Goal: Task Accomplishment & Management: Complete application form

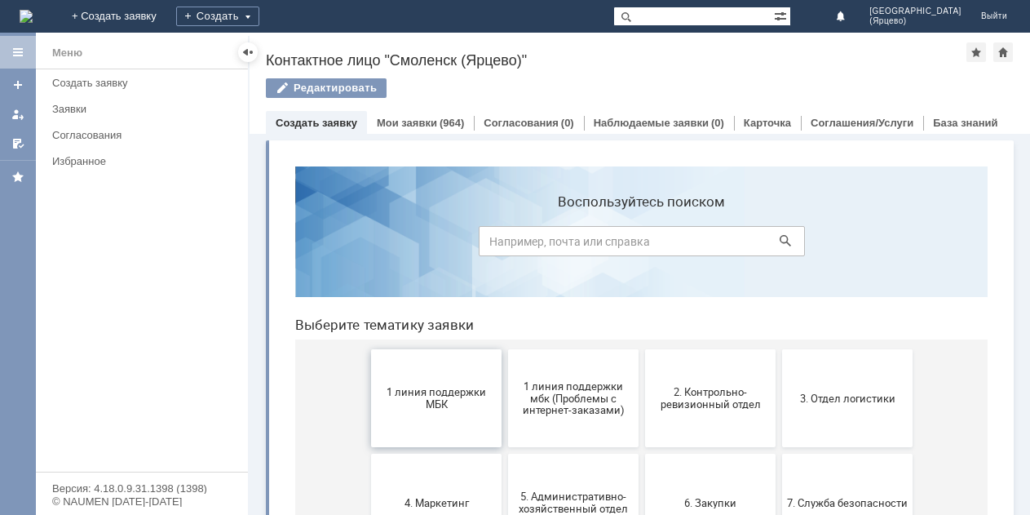
click at [400, 399] on span "1 линия поддержки МБК" at bounding box center [436, 398] width 121 height 24
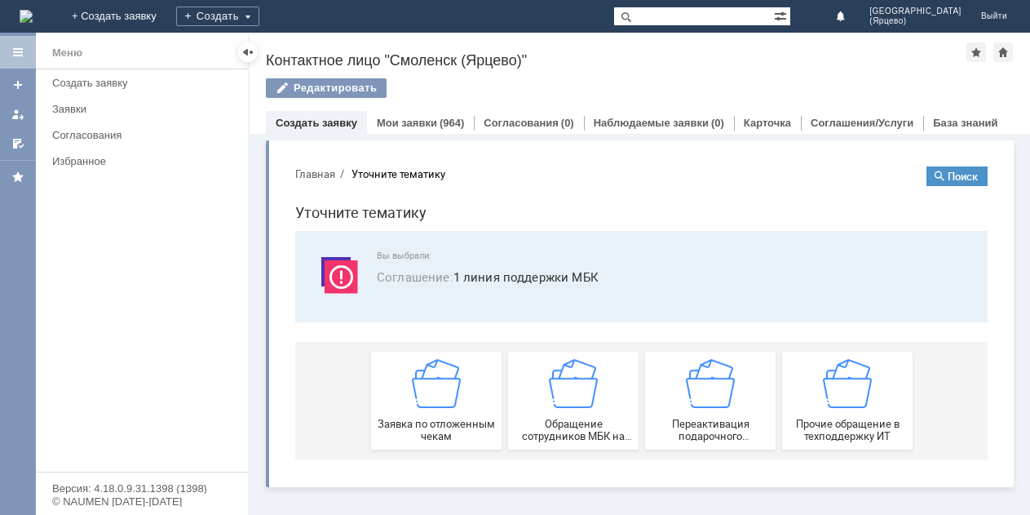
click at [400, 400] on div "Заявка по отложенным чекам" at bounding box center [436, 400] width 121 height 83
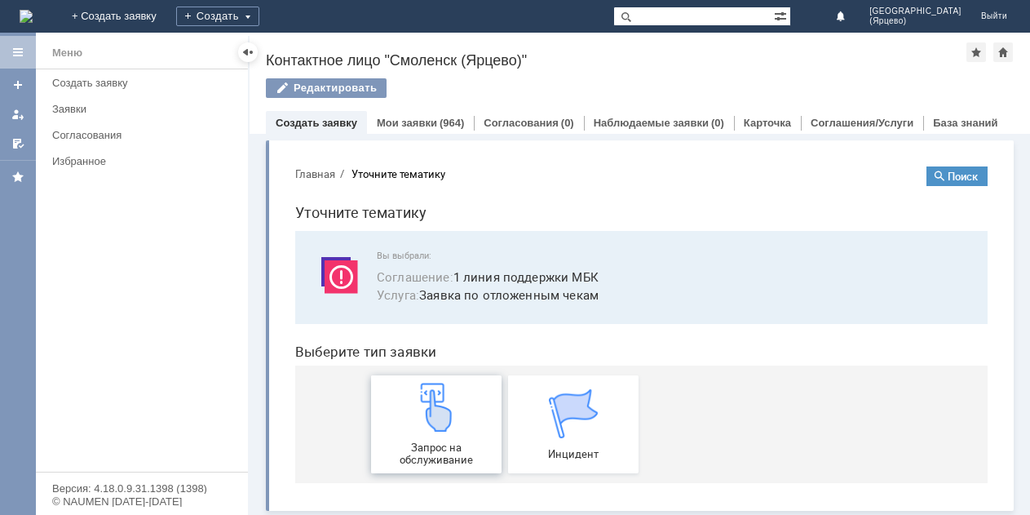
click at [424, 419] on img at bounding box center [436, 407] width 49 height 49
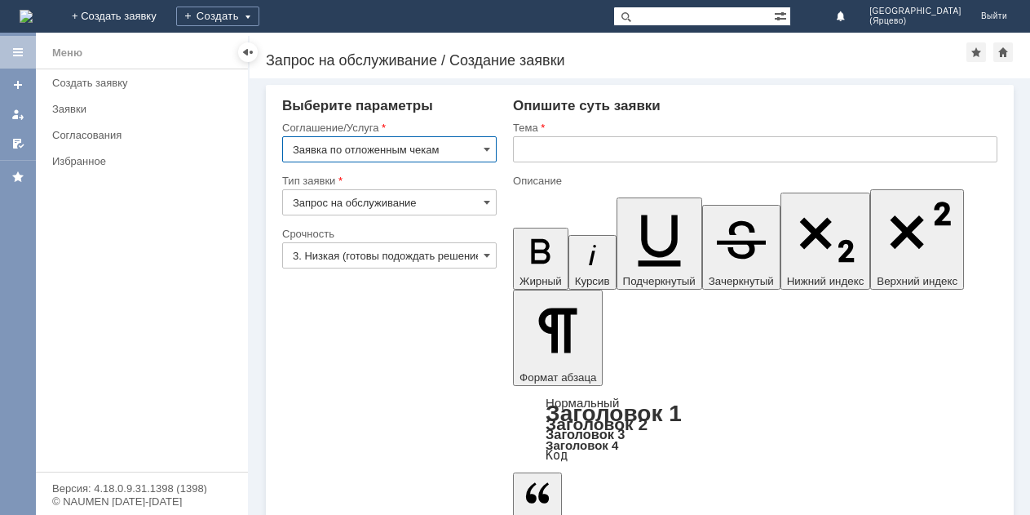
click at [352, 256] on input "3. Низкая (готовы подождать решение)" at bounding box center [389, 255] width 215 height 26
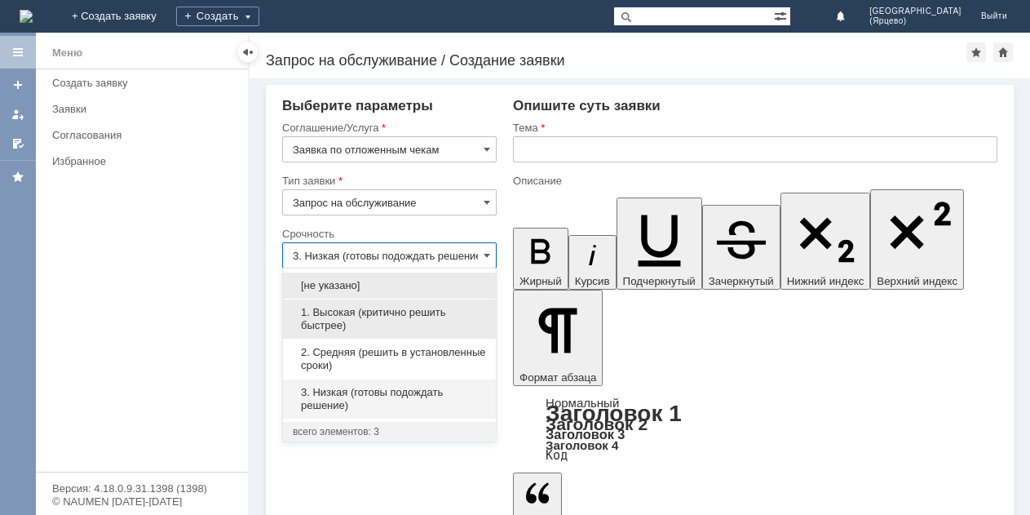
click at [363, 323] on span "1. Высокая (критично решить быстрее)" at bounding box center [389, 319] width 193 height 26
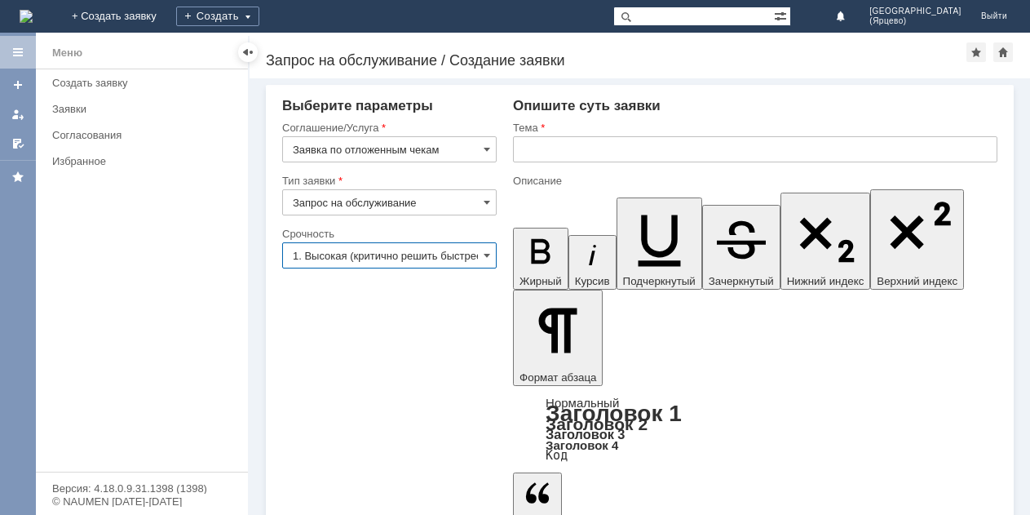
type input "1. Высокая (критично решить быстрее)"
click at [550, 158] on input "text" at bounding box center [755, 149] width 485 height 26
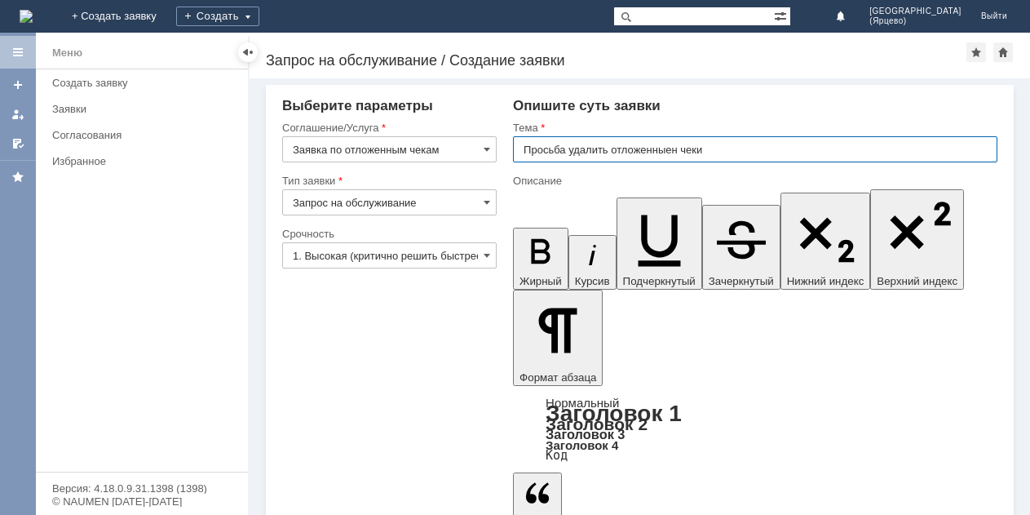
click at [646, 151] on input "Просьба удалить отложенныен чеки" at bounding box center [755, 149] width 485 height 26
click at [647, 151] on input "Просьба удалить отложенныен чеки" at bounding box center [755, 149] width 485 height 26
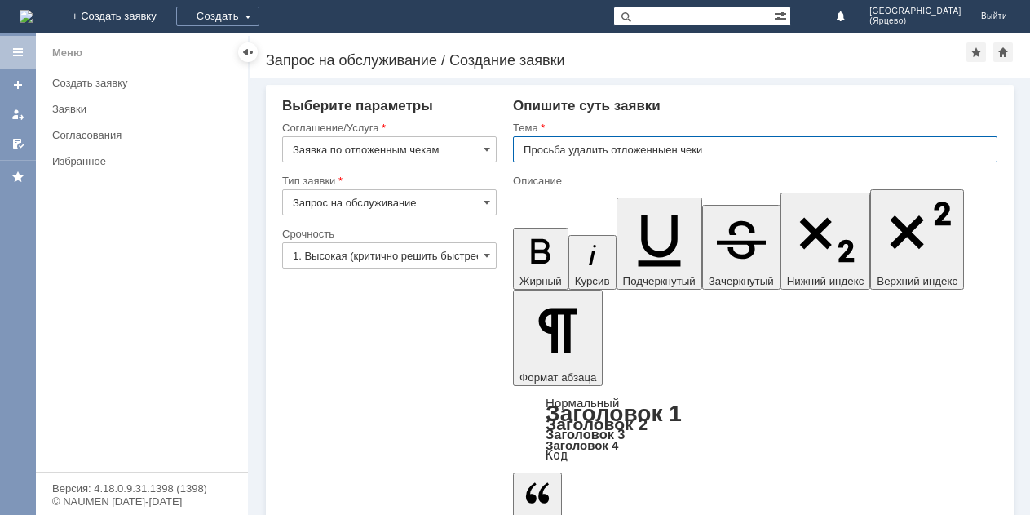
click at [647, 151] on input "Просьба удалить отложенныен чеки" at bounding box center [755, 149] width 485 height 26
drag, startPoint x: 647, startPoint y: 151, endPoint x: 666, endPoint y: 147, distance: 19.2
click at [652, 151] on input "Просьба удалить отложенныен чеки" at bounding box center [755, 149] width 485 height 26
click at [685, 150] on input "Просьба удалить отложенныен чеки" at bounding box center [755, 149] width 485 height 26
click at [715, 154] on input "Просьба удалить отложенные чеки" at bounding box center [755, 149] width 485 height 26
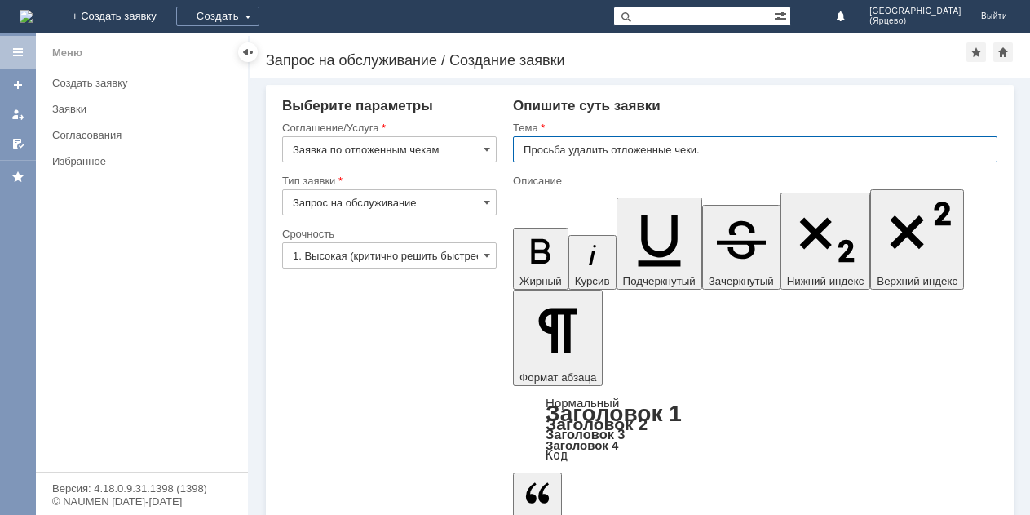
type input "Просьба удалить отложенные чеки."
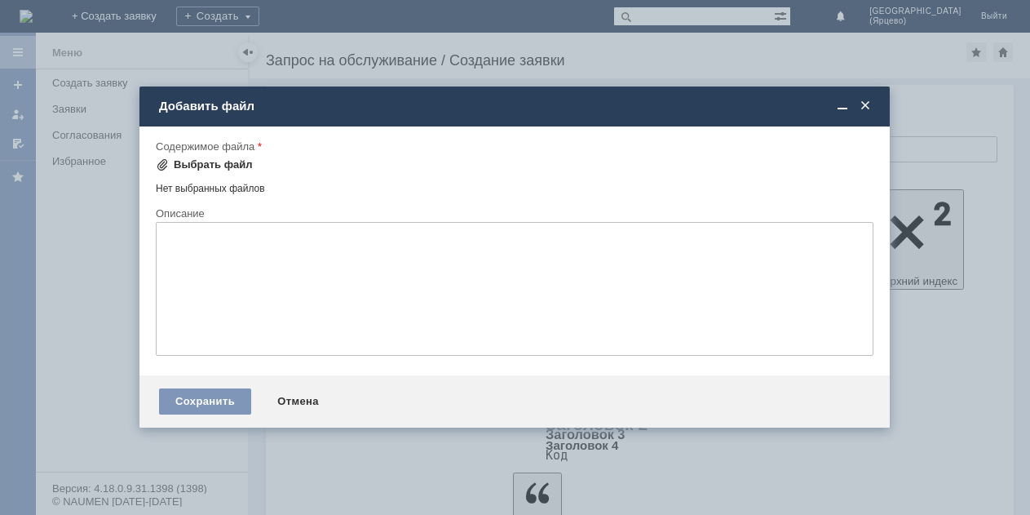
click at [212, 160] on div "Выбрать файл" at bounding box center [213, 164] width 79 height 13
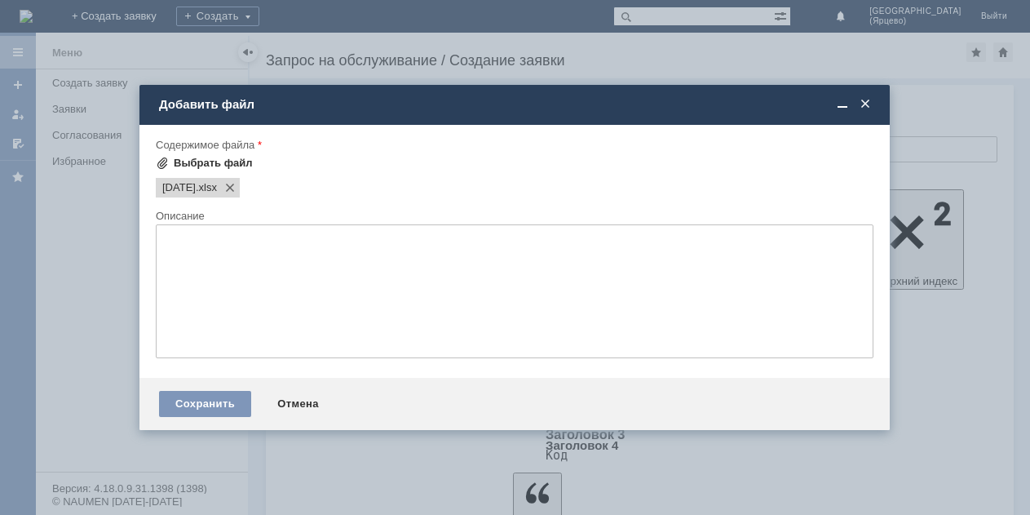
click at [182, 162] on div "Выбрать файл" at bounding box center [213, 163] width 79 height 13
click at [210, 406] on div "Сохранить" at bounding box center [205, 404] width 92 height 26
